Goal: Use online tool/utility: Utilize a website feature to perform a specific function

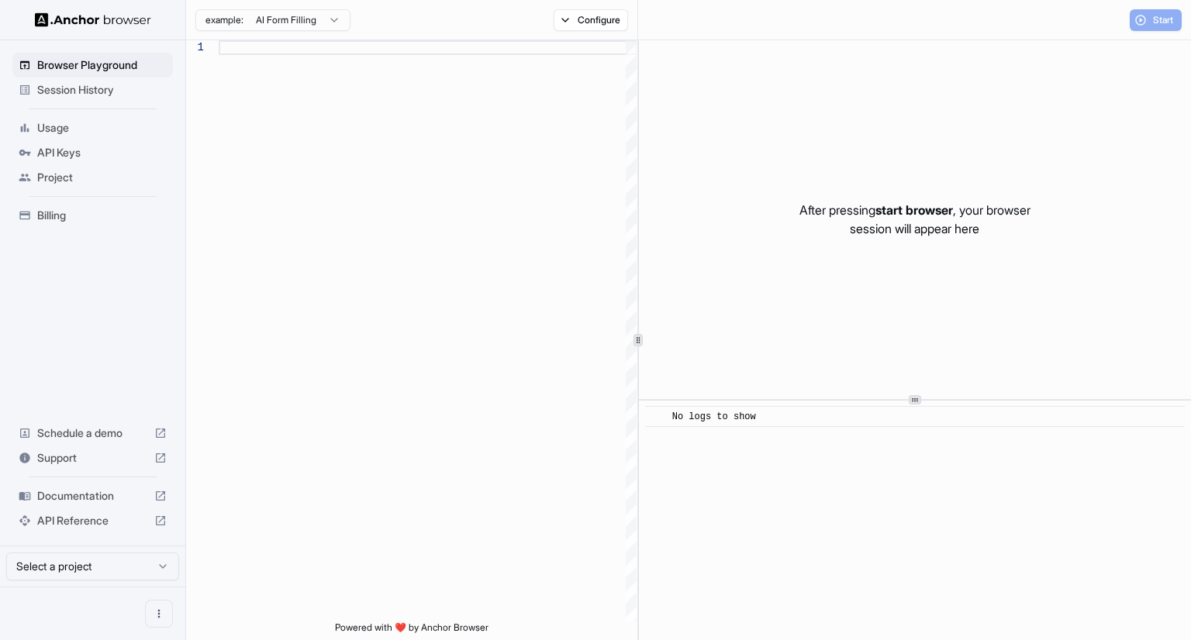
type textarea "**********"
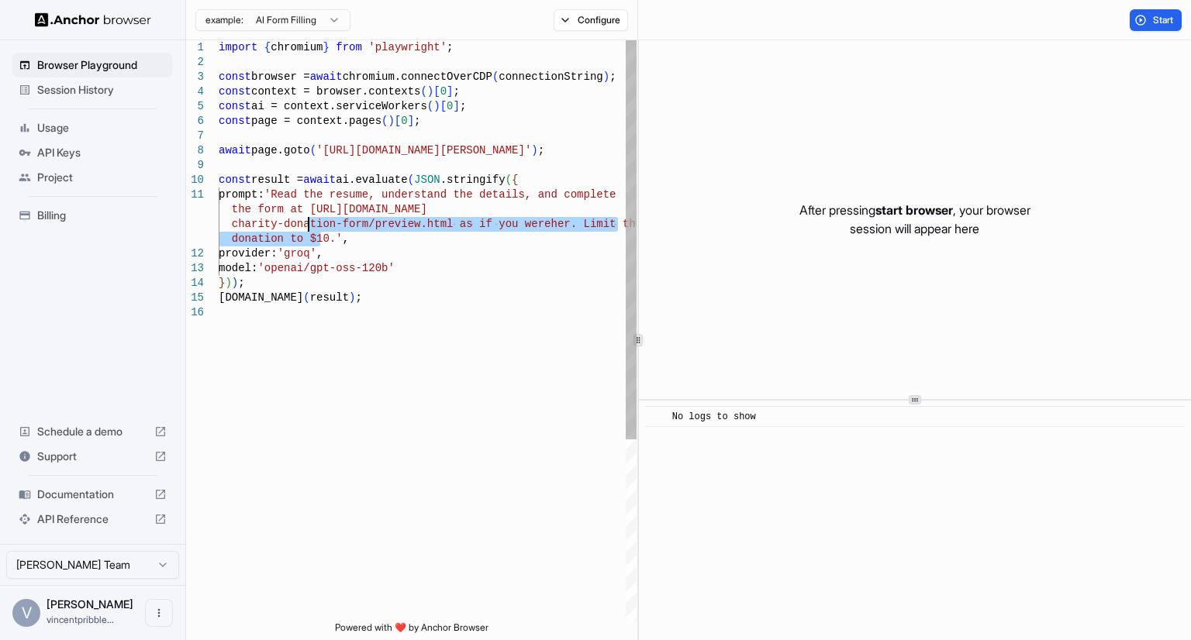
drag, startPoint x: 322, startPoint y: 236, endPoint x: 309, endPoint y: 227, distance: 16.8
click at [309, 227] on div "import { chromium } from 'playwright' ; const browser = await chromium.connectO…" at bounding box center [428, 463] width 418 height 846
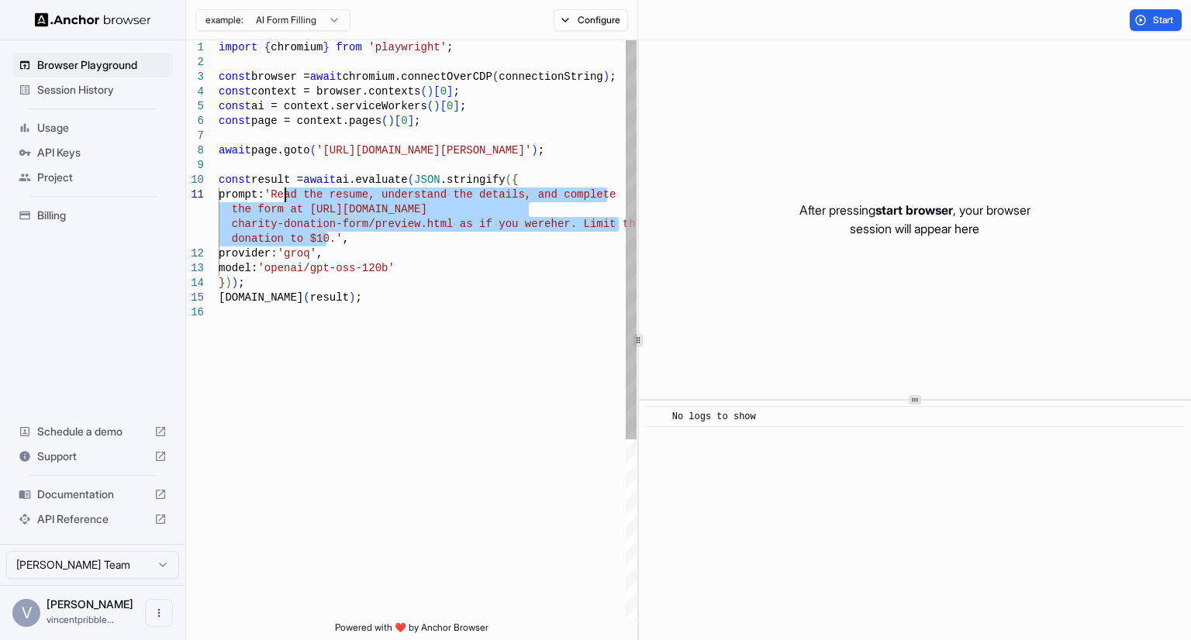
drag, startPoint x: 326, startPoint y: 236, endPoint x: 284, endPoint y: 198, distance: 57.0
click at [284, 198] on div "import { chromium } from 'playwright' ; const browser = await chromium.connectO…" at bounding box center [428, 463] width 418 height 846
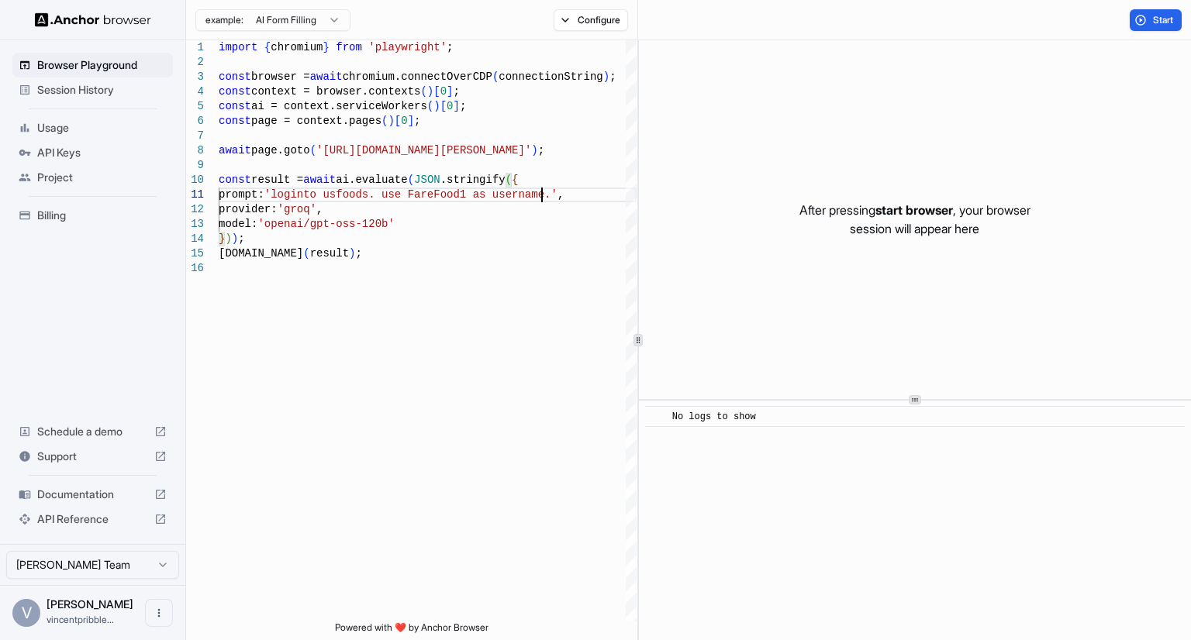
type textarea "**********"
click at [97, 98] on div "Session History" at bounding box center [92, 90] width 160 height 25
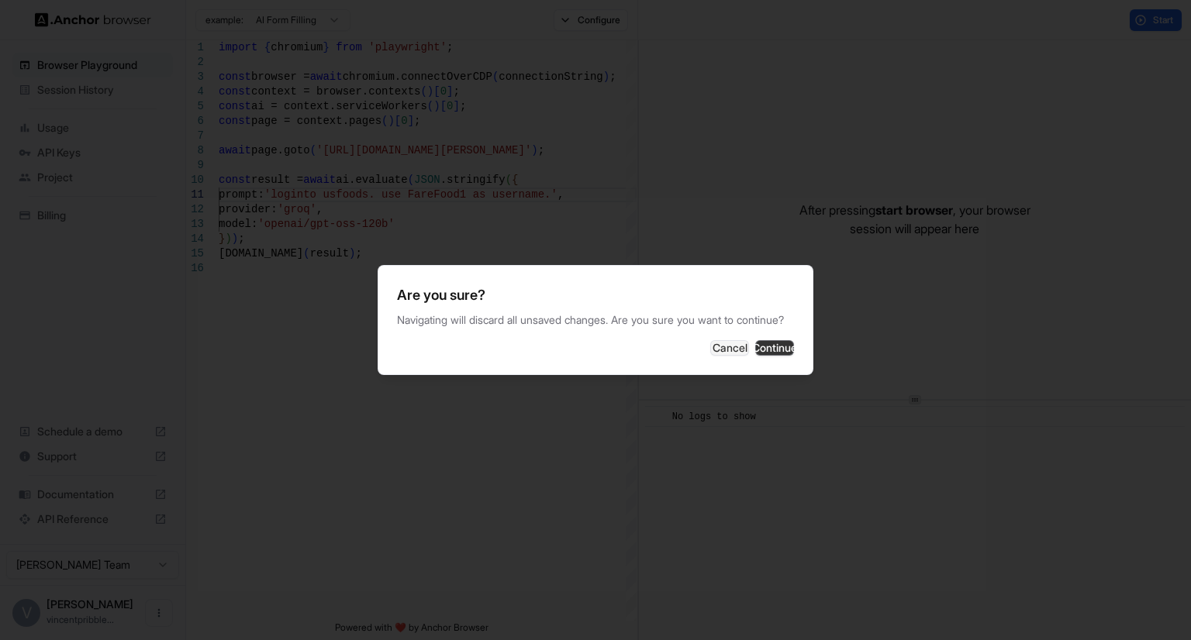
click at [767, 356] on button "Continue" at bounding box center [774, 348] width 39 height 16
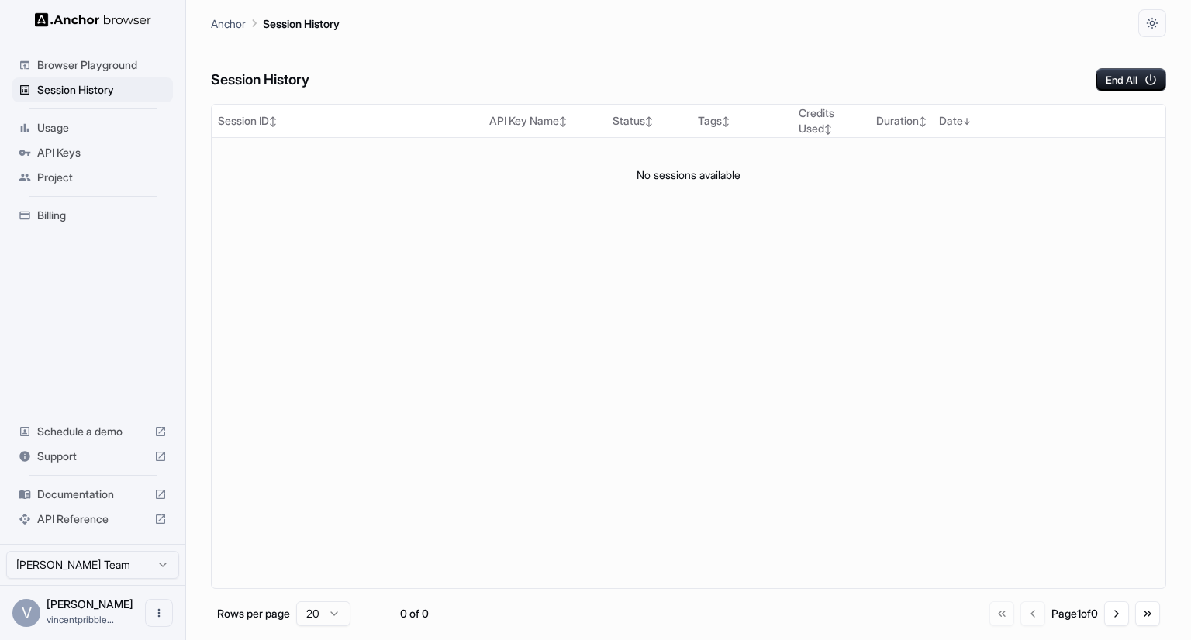
click at [57, 124] on span "Usage" at bounding box center [101, 128] width 129 height 16
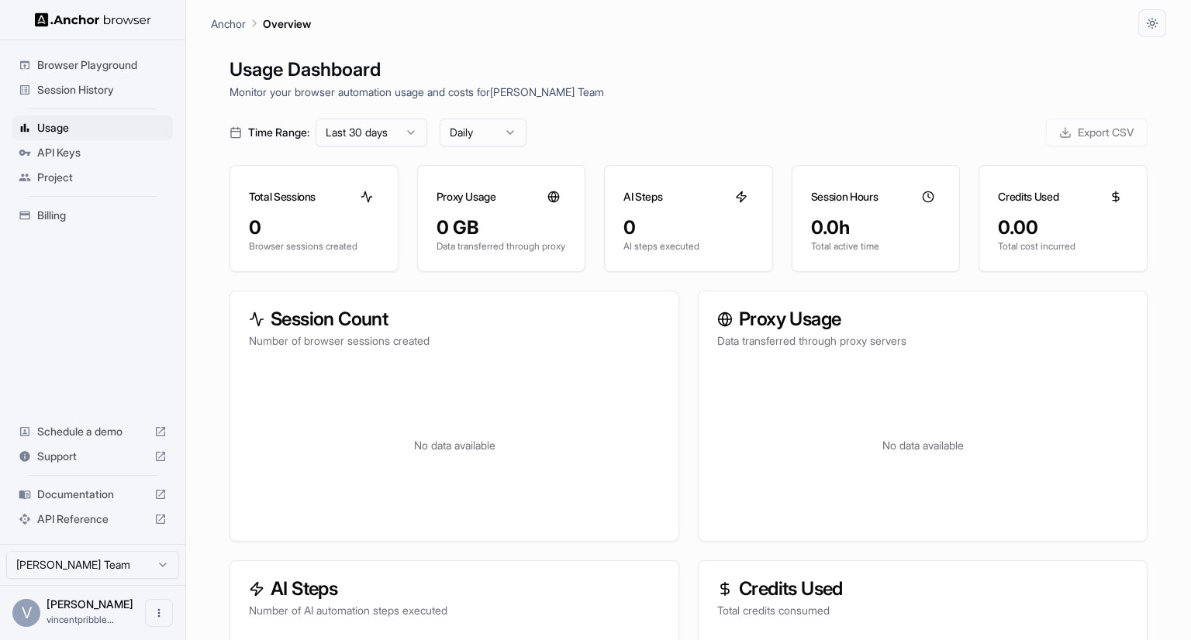
click at [60, 143] on div "API Keys" at bounding box center [92, 152] width 160 height 25
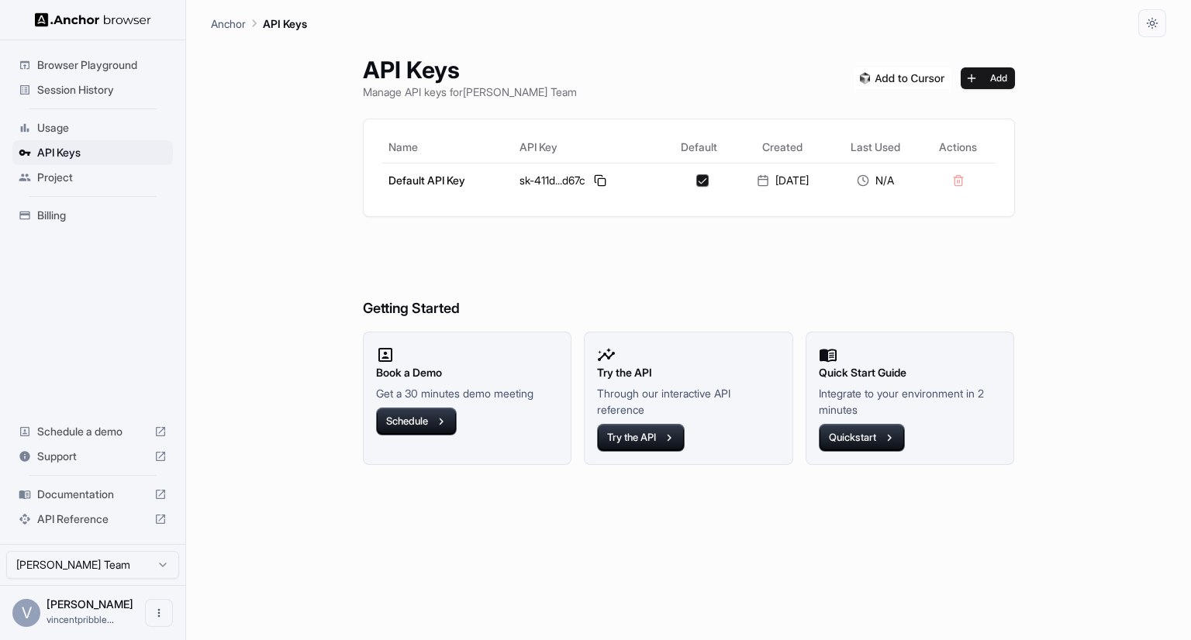
click at [56, 178] on span "Project" at bounding box center [101, 178] width 129 height 16
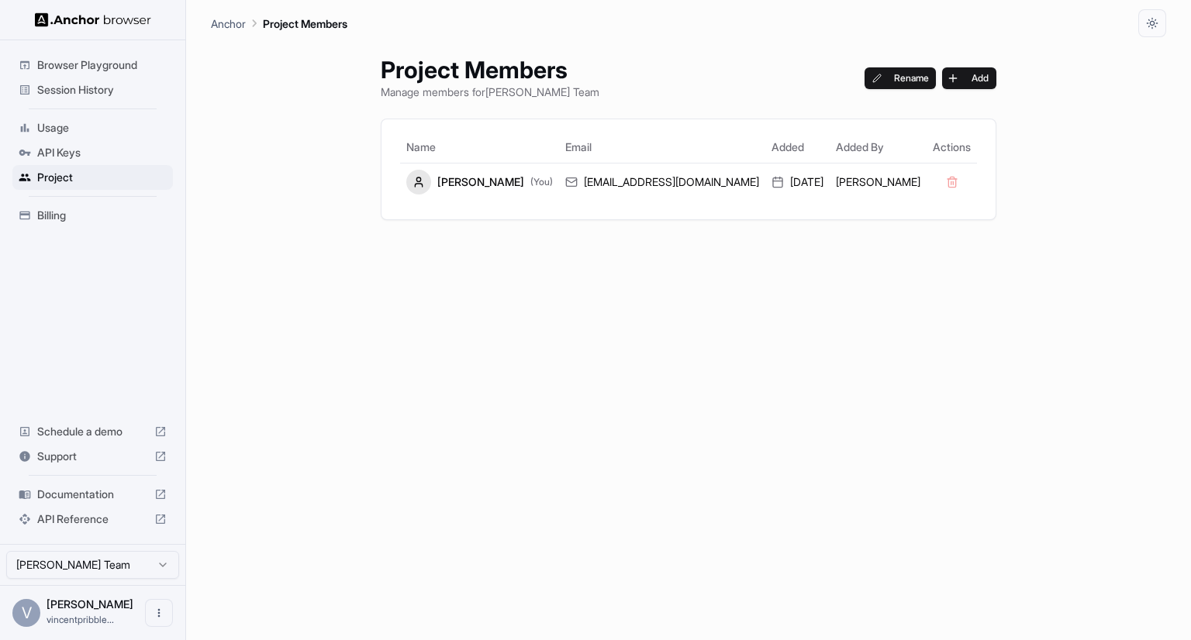
click at [51, 212] on span "Billing" at bounding box center [101, 216] width 129 height 16
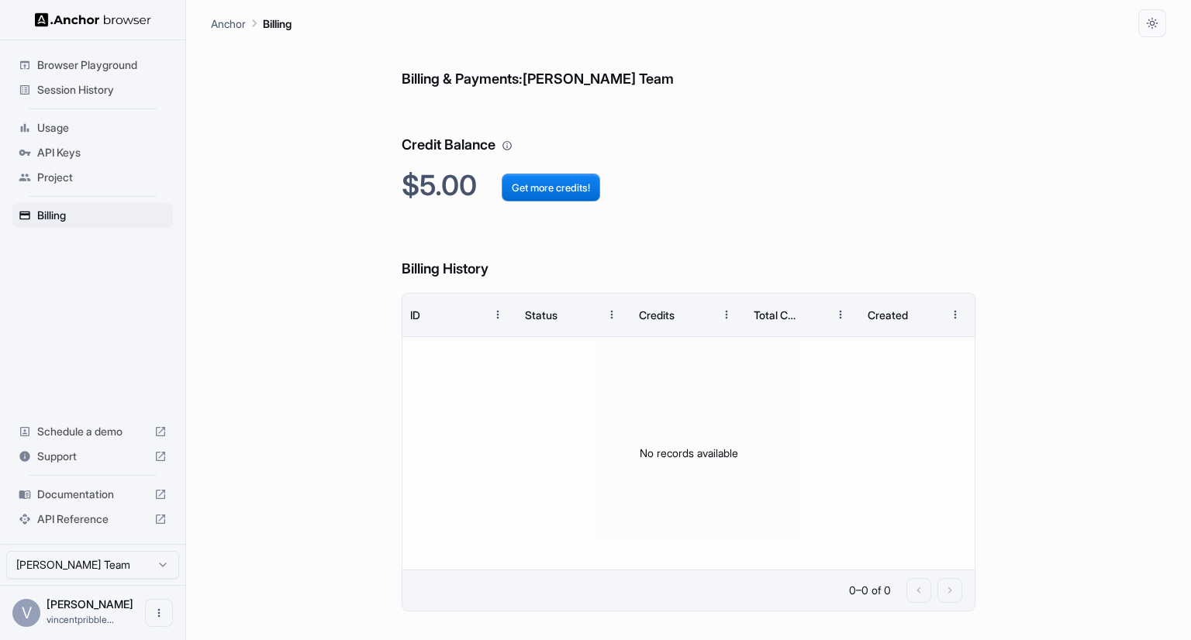
click at [73, 60] on span "Browser Playground" at bounding box center [101, 65] width 129 height 16
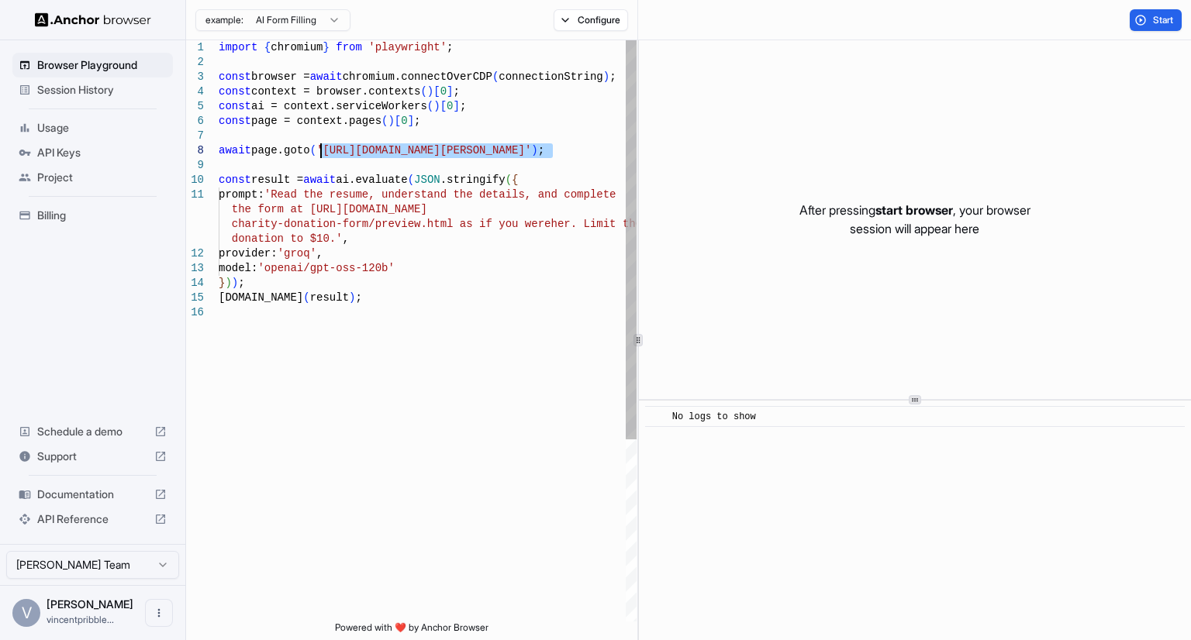
drag, startPoint x: 551, startPoint y: 146, endPoint x: 319, endPoint y: 149, distance: 232.6
click at [319, 149] on div "import { chromium } from 'playwright' ; const browser = await chromium.connectO…" at bounding box center [428, 463] width 418 height 846
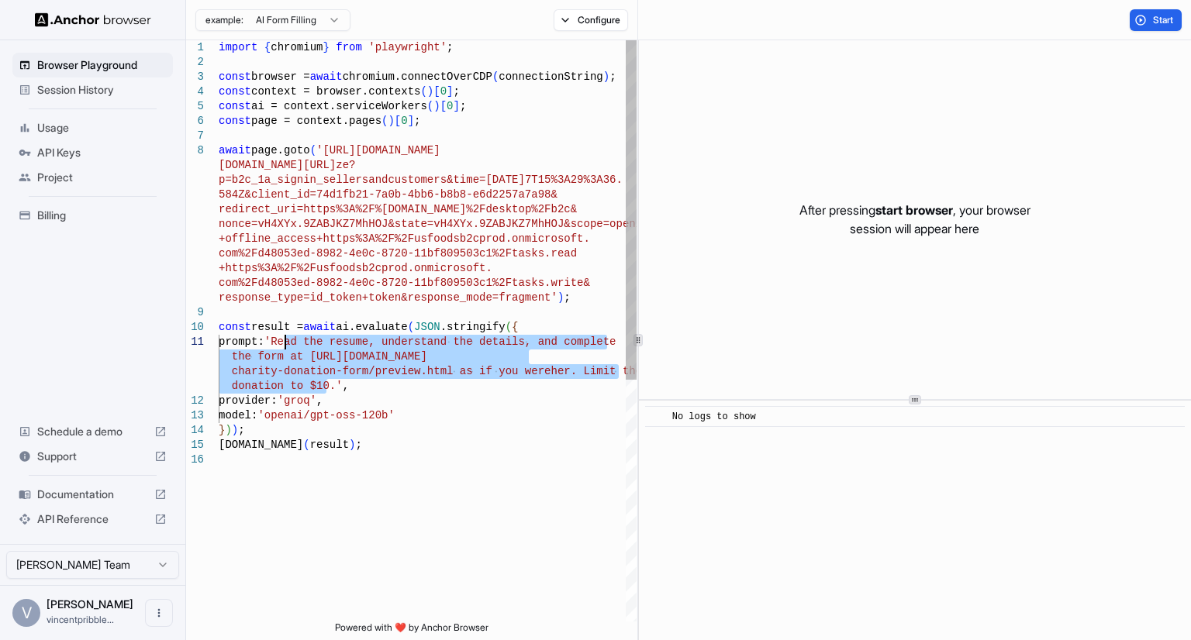
drag, startPoint x: 323, startPoint y: 384, endPoint x: 286, endPoint y: 345, distance: 54.3
click at [286, 345] on div "import { chromium } from 'playwright' ; const browser = await chromium.connectO…" at bounding box center [428, 537] width 418 height 994
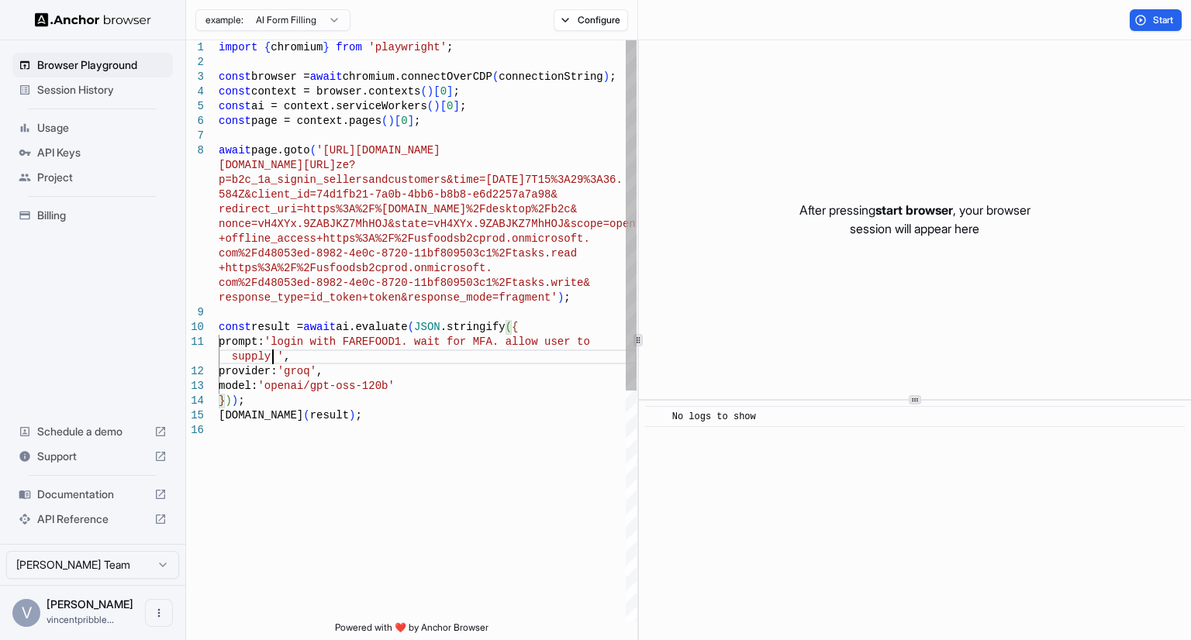
scroll to position [15, 0]
click at [415, 344] on div "import { chromium } from 'playwright' ; const browser = await chromium.connectO…" at bounding box center [428, 522] width 418 height 964
click at [427, 357] on div "import { chromium } from 'playwright' ; const browser = await chromium.connectO…" at bounding box center [428, 522] width 418 height 964
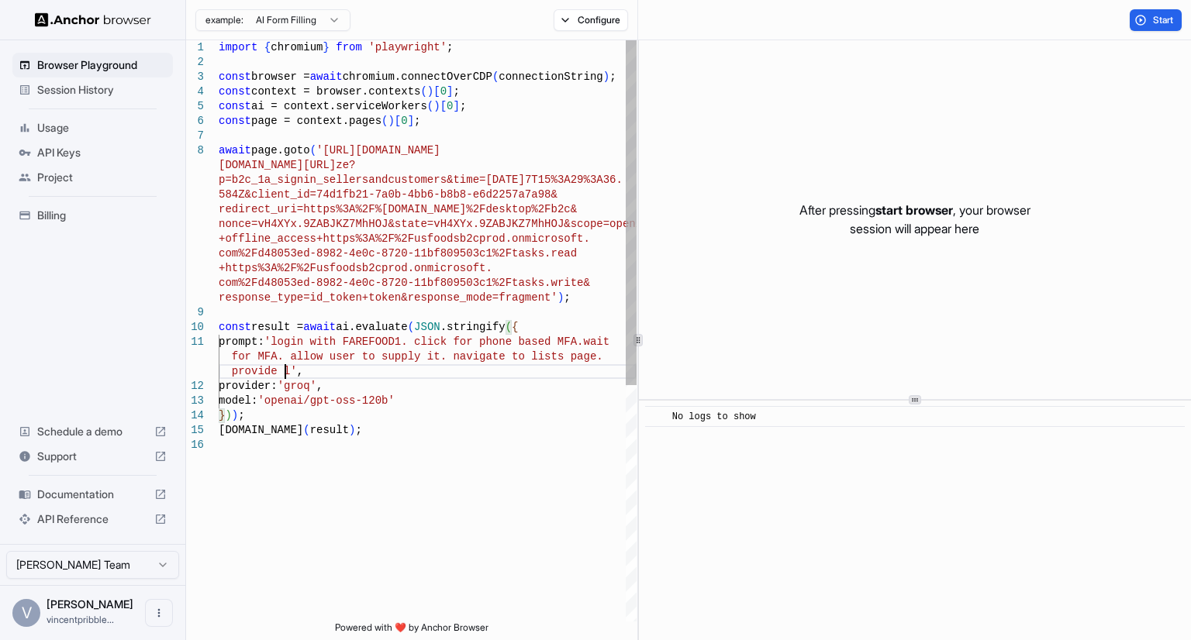
scroll to position [30, 0]
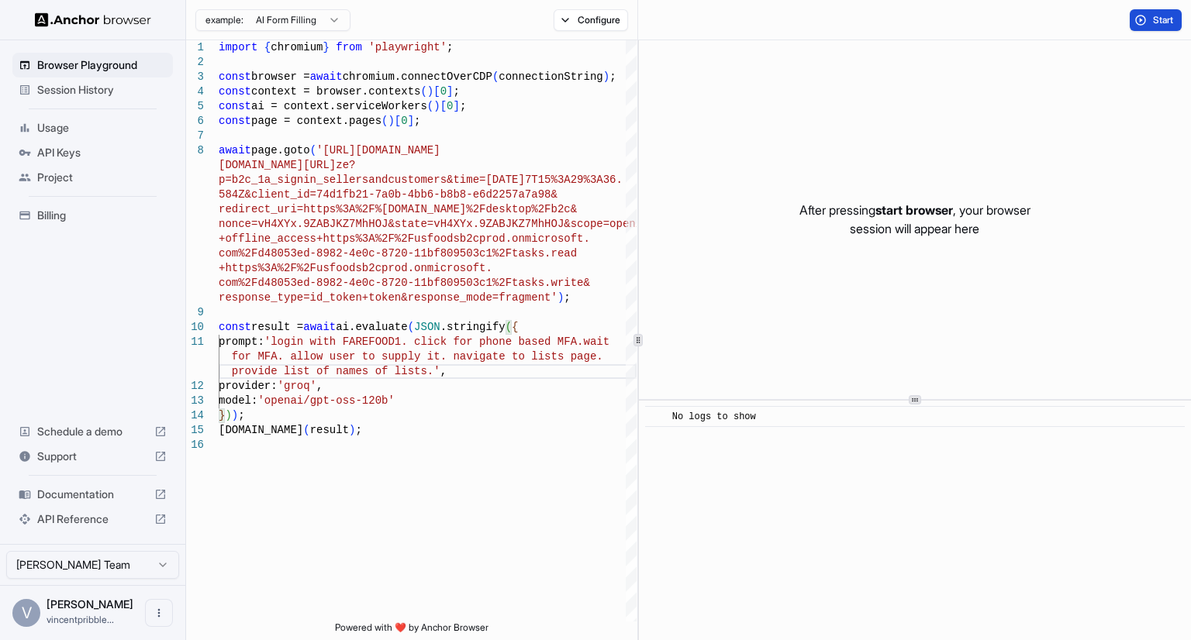
type textarea "**********"
click at [1150, 24] on button "Start" at bounding box center [1155, 20] width 52 height 22
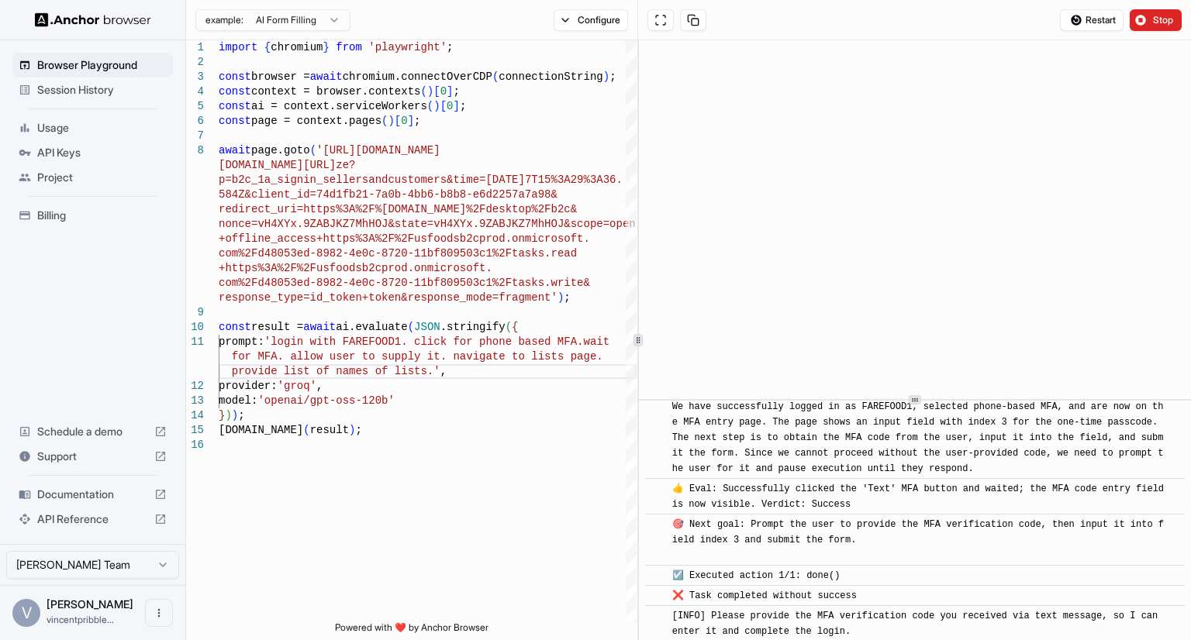
scroll to position [740, 0]
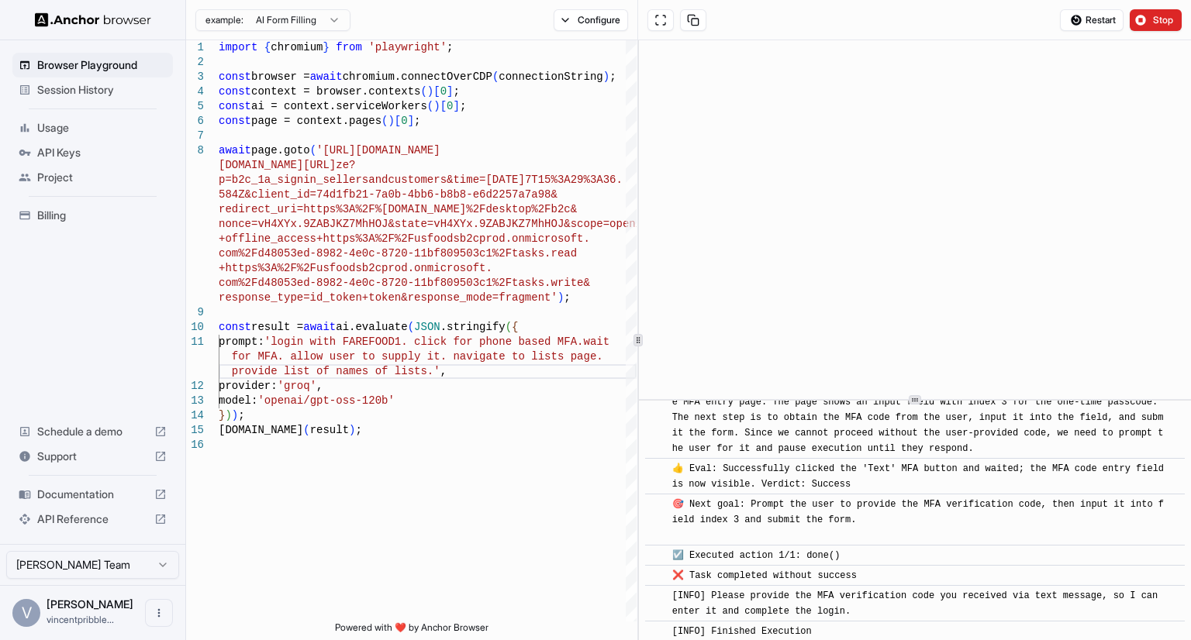
click at [892, 599] on div "[INFO] Please provide the MFA verification code you received via text message, …" at bounding box center [919, 603] width 495 height 31
